Goal: Task Accomplishment & Management: Manage account settings

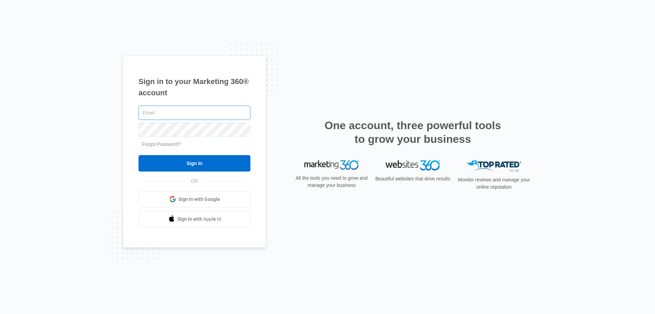
click at [160, 112] on input "text" at bounding box center [195, 112] width 112 height 14
type input "[EMAIL_ADDRESS][DOMAIN_NAME]"
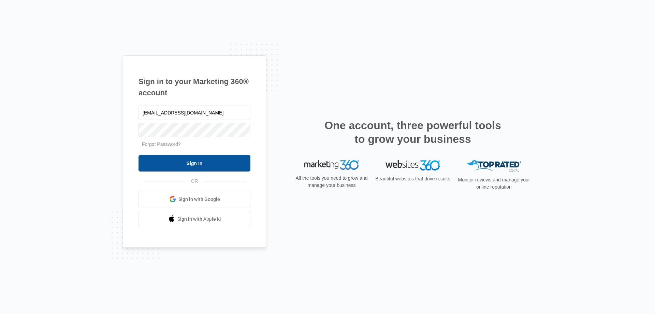
click at [198, 160] on input "Sign In" at bounding box center [195, 163] width 112 height 16
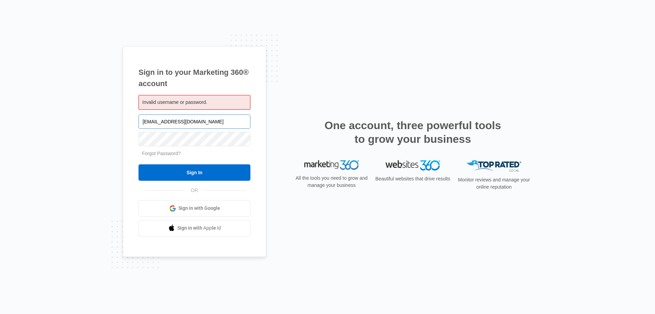
click at [193, 119] on input "[EMAIL_ADDRESS][DOMAIN_NAME]" at bounding box center [195, 121] width 112 height 14
type input "w"
type input "H"
type input "W"
type input "[EMAIL_ADDRESS][DOMAIN_NAME]"
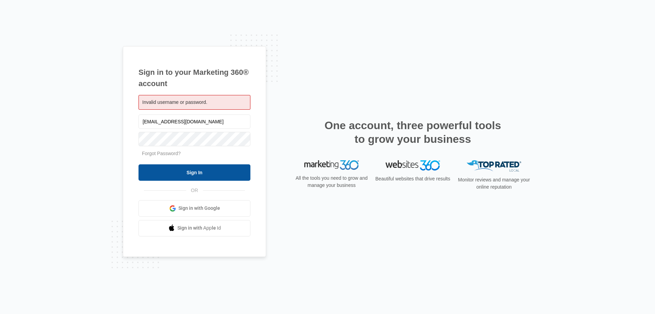
click at [193, 170] on input "Sign In" at bounding box center [195, 172] width 112 height 16
